Goal: Task Accomplishment & Management: Use online tool/utility

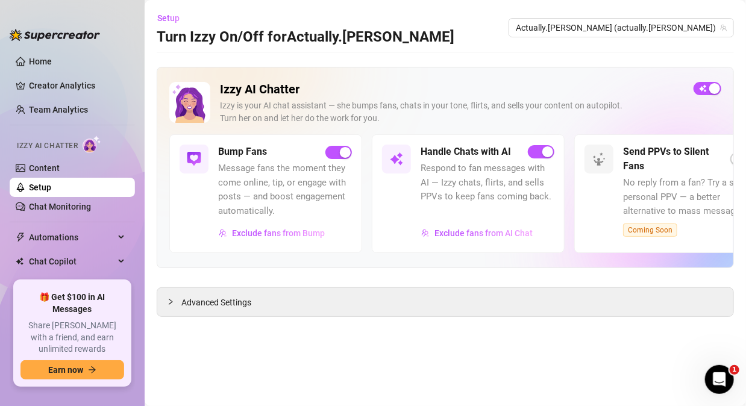
click at [123, 11] on div "Home Creator Analytics Team Analytics Izzy AI Chatter Content Setup Chat Monito…" at bounding box center [72, 203] width 125 height 384
